Goal: Check status: Check status

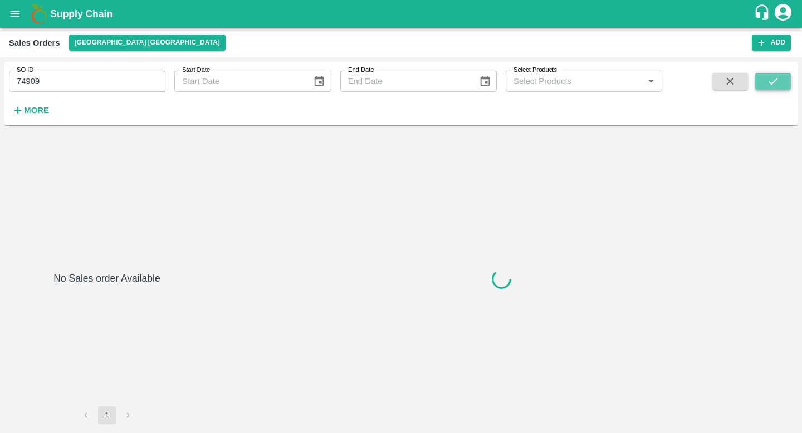
click at [780, 82] on button "submit" at bounding box center [773, 81] width 36 height 17
